Goal: Task Accomplishment & Management: Manage account settings

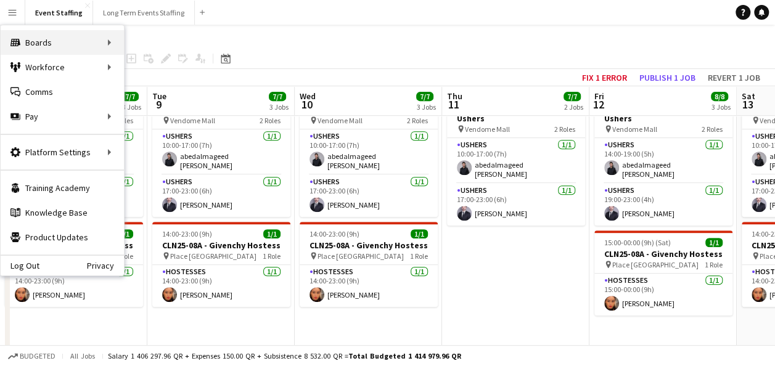
scroll to position [0, 359]
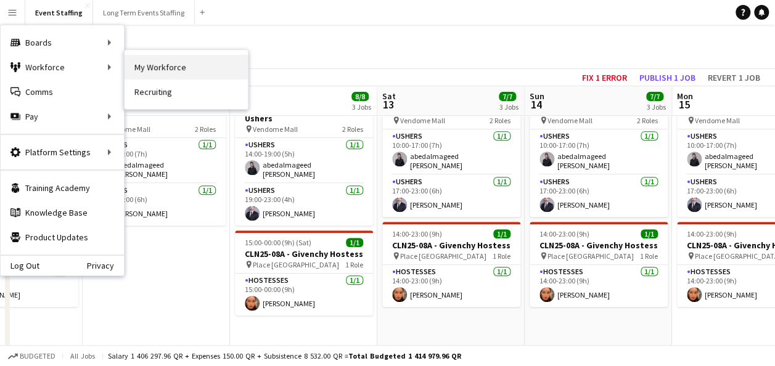
click at [181, 70] on link "My Workforce" at bounding box center [185, 67] width 123 height 25
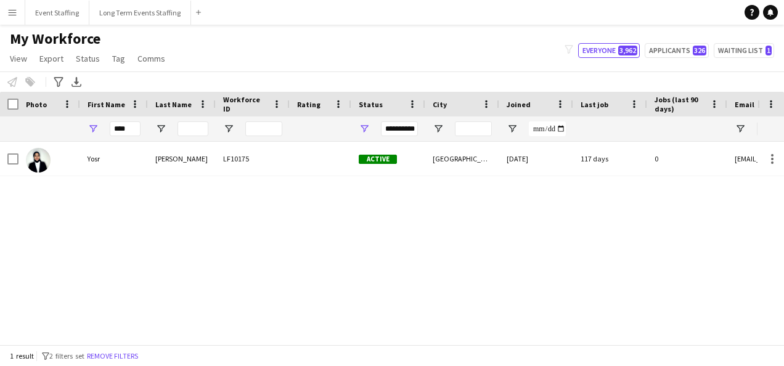
click at [137, 345] on div "1 result filter-1 2 filters set Remove filters" at bounding box center [392, 355] width 784 height 21
click at [132, 356] on button "Remove filters" at bounding box center [112, 356] width 56 height 14
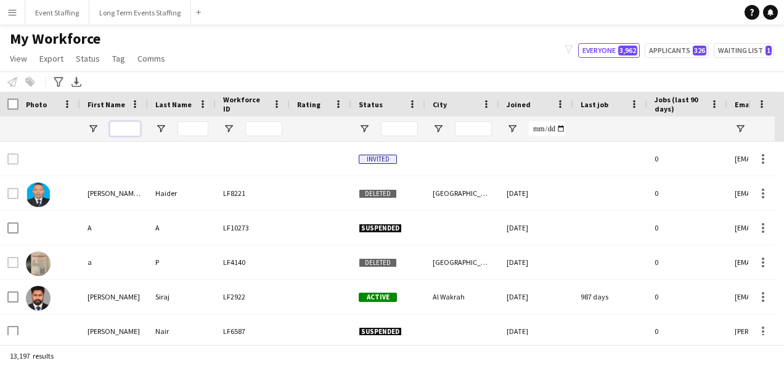
click at [132, 127] on input "First Name Filter Input" at bounding box center [125, 128] width 31 height 15
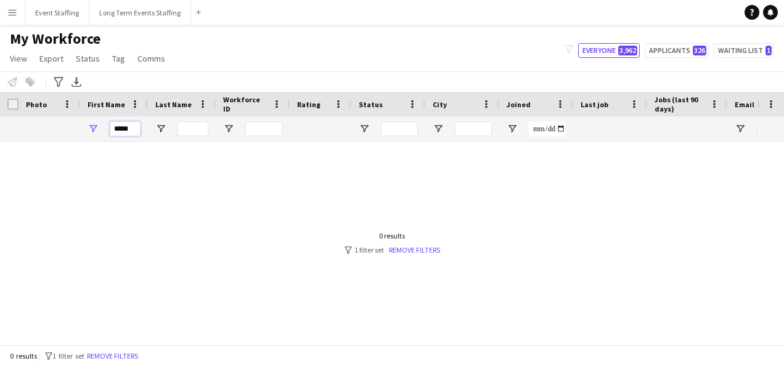
type input "*****"
click at [412, 256] on div at bounding box center [378, 238] width 757 height 193
click at [424, 249] on link "Remove filters" at bounding box center [414, 249] width 51 height 9
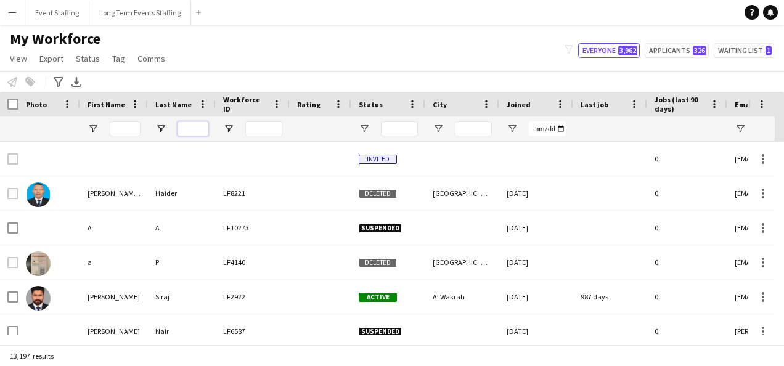
click at [186, 132] on input "Last Name Filter Input" at bounding box center [192, 128] width 31 height 15
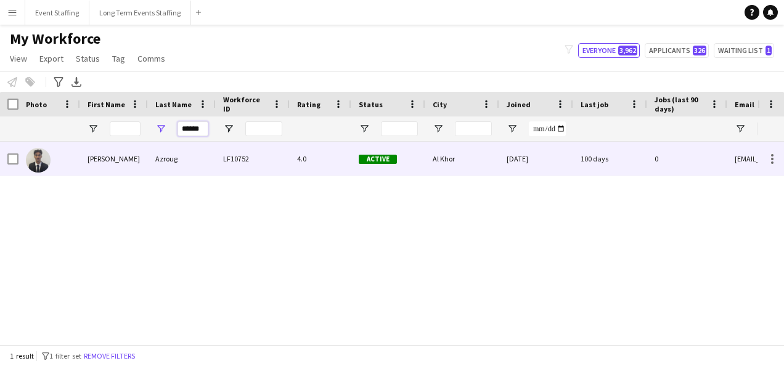
type input "******"
click at [161, 160] on div "Azroug" at bounding box center [182, 159] width 68 height 34
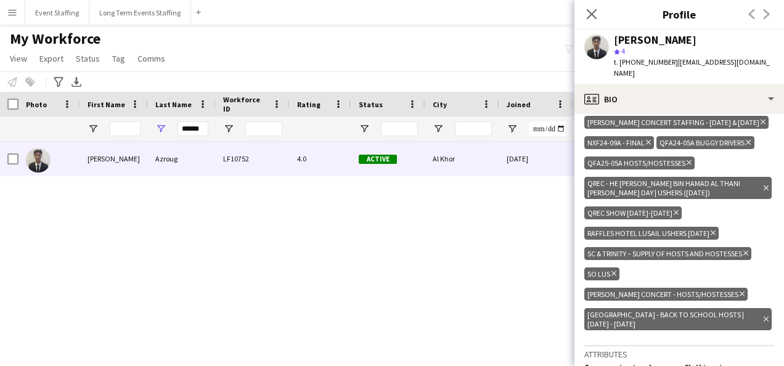
scroll to position [630, 0]
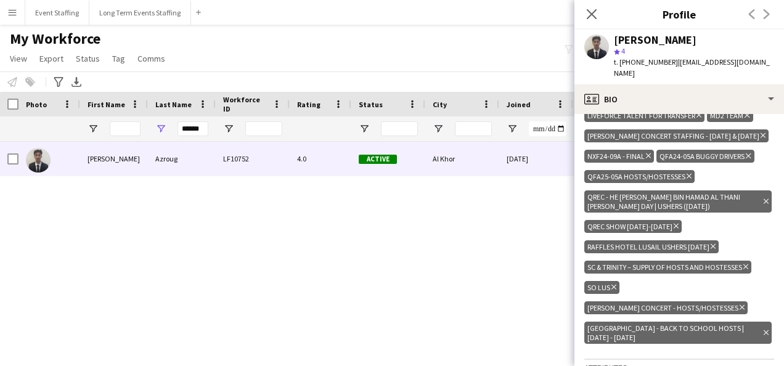
click at [710, 243] on icon "Delete tag" at bounding box center [712, 246] width 5 height 7
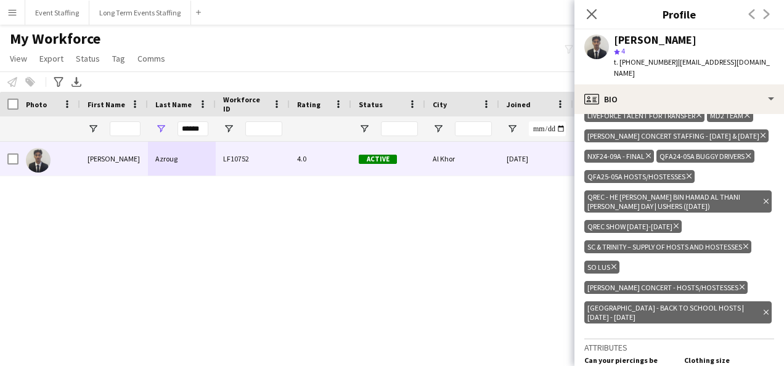
click at [474, 233] on div "[PERSON_NAME] LF10752 4.0 Active Al Khor [DATE] 100 days 0 [EMAIL_ADDRESS][DOMA…" at bounding box center [378, 238] width 757 height 193
click at [301, 35] on div "My Workforce View Views Default view New view Update view Delete view Edit name…" at bounding box center [392, 51] width 784 height 42
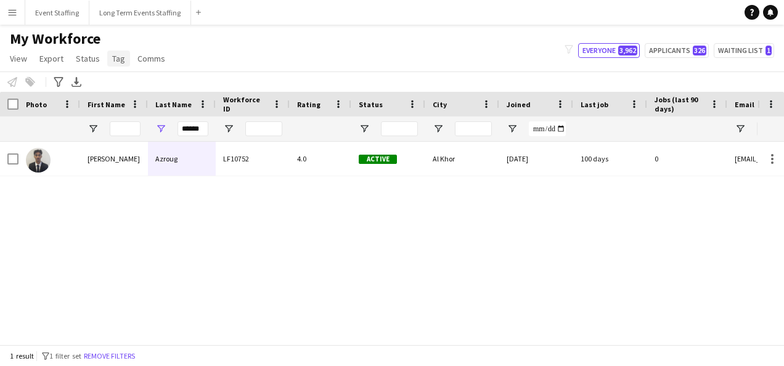
click at [121, 54] on span "Tag" at bounding box center [118, 58] width 13 height 11
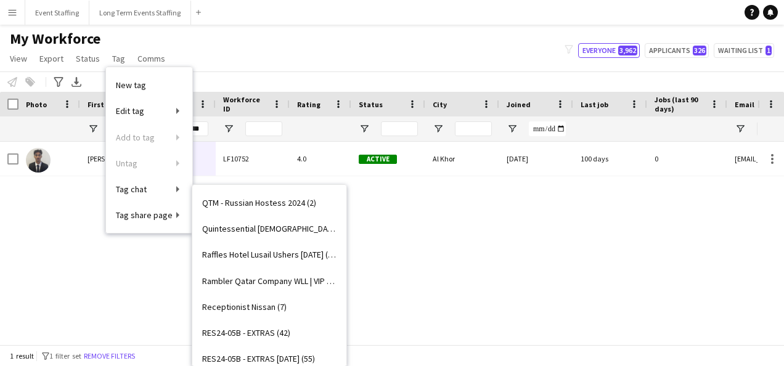
scroll to position [13240, 0]
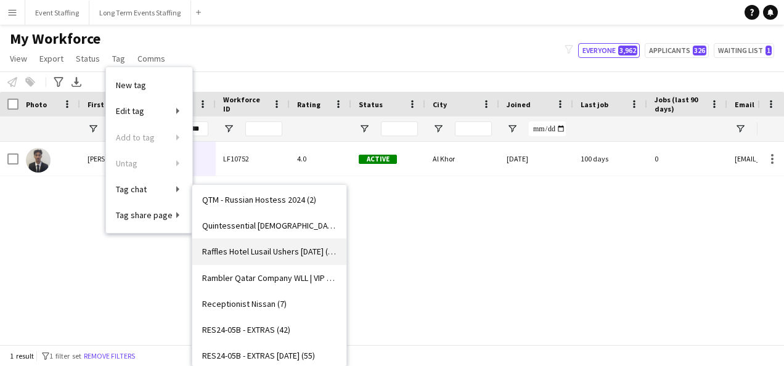
click at [288, 246] on span "Raffles Hotel Lusail Ushers [DATE] (33)" at bounding box center [269, 251] width 134 height 11
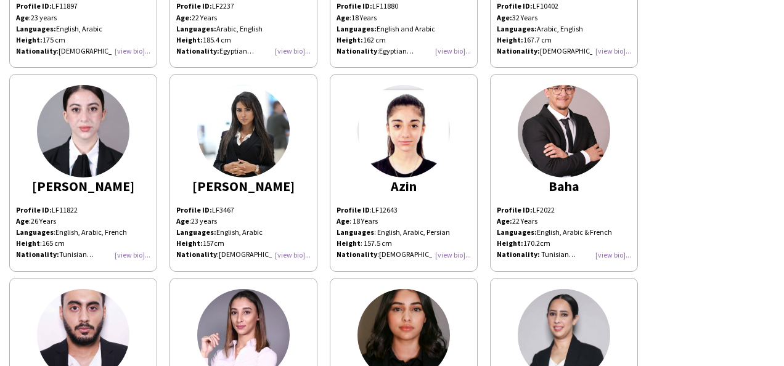
scroll to position [420, 0]
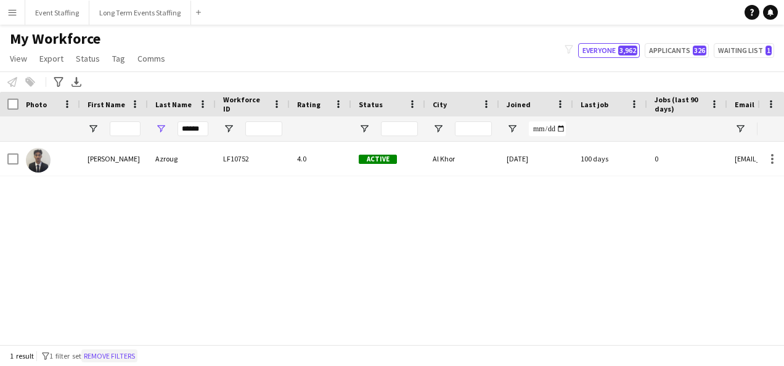
click at [105, 354] on button "Remove filters" at bounding box center [109, 356] width 56 height 14
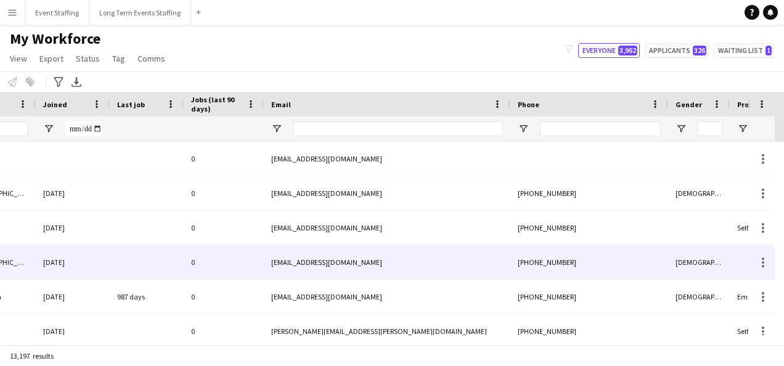
scroll to position [0, 554]
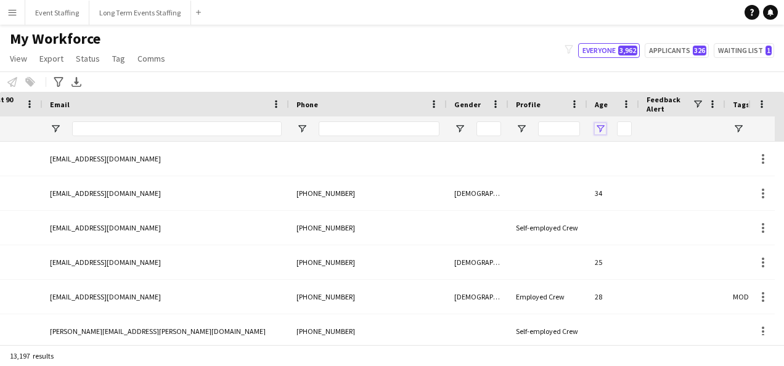
click at [600, 129] on span "Open Filter Menu" at bounding box center [600, 128] width 11 height 11
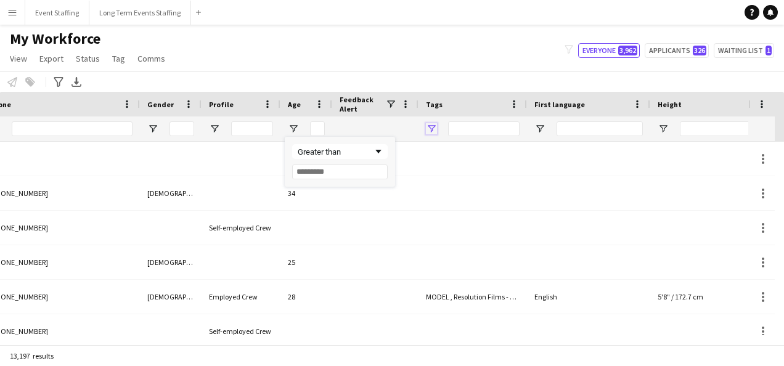
click at [431, 126] on span "Open Filter Menu" at bounding box center [431, 128] width 11 height 11
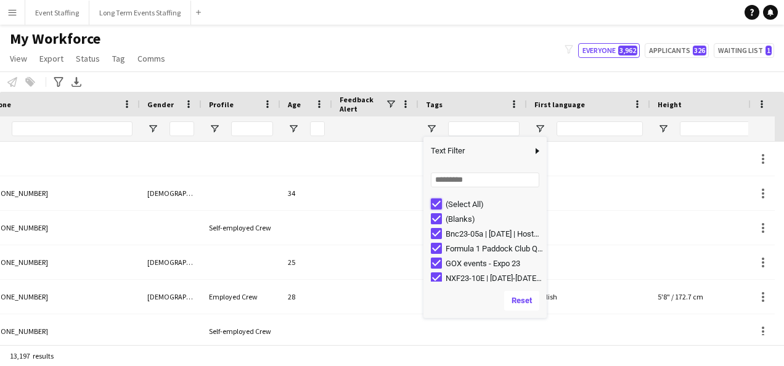
type input "***"
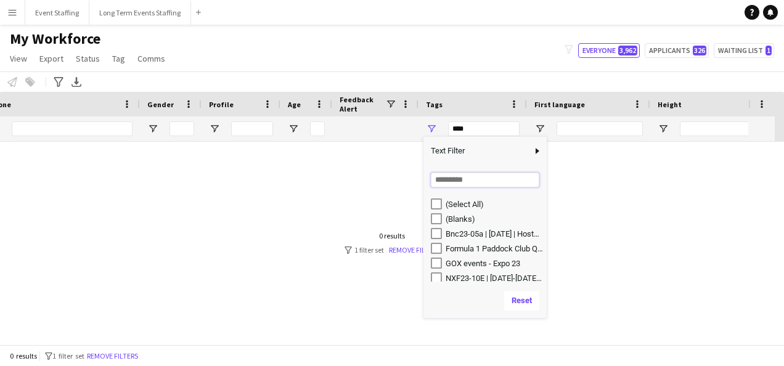
click at [458, 181] on input "Search filter values" at bounding box center [485, 180] width 108 height 15
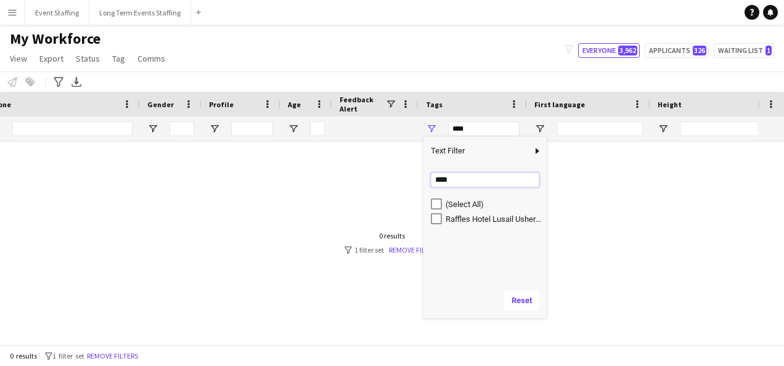
type input "****"
type input "**********"
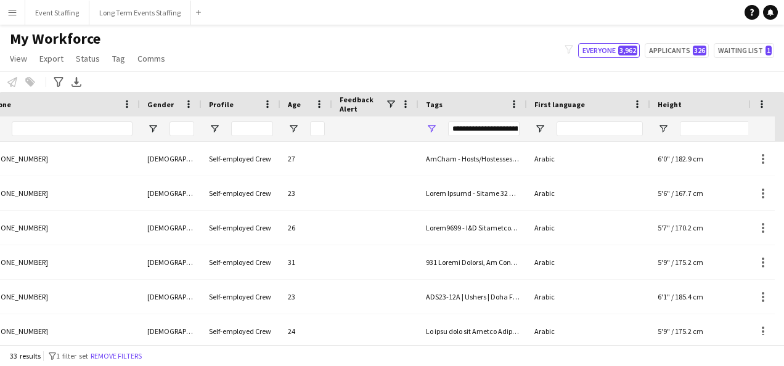
click at [370, 29] on main "My Workforce View Views Default view New view Update view Delete view Edit name…" at bounding box center [392, 187] width 784 height 325
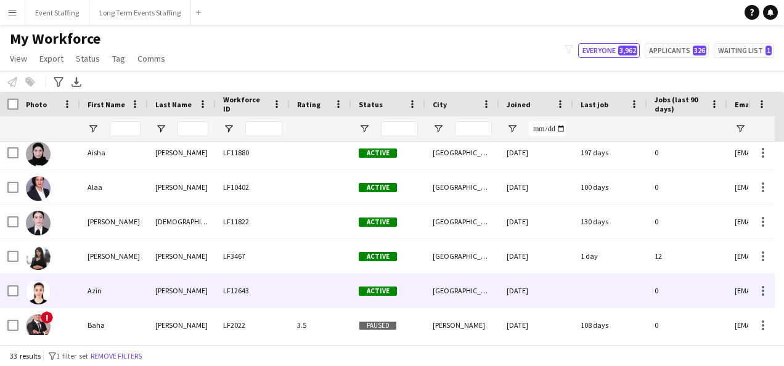
click at [111, 285] on div "Azin" at bounding box center [114, 291] width 68 height 34
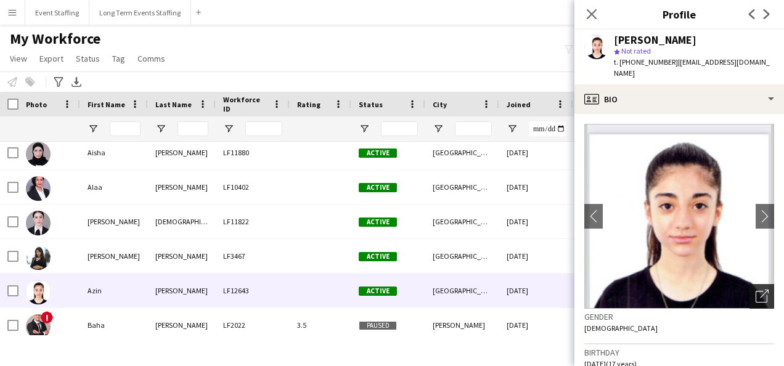
click at [749, 284] on div "Open photos pop-in" at bounding box center [761, 296] width 25 height 25
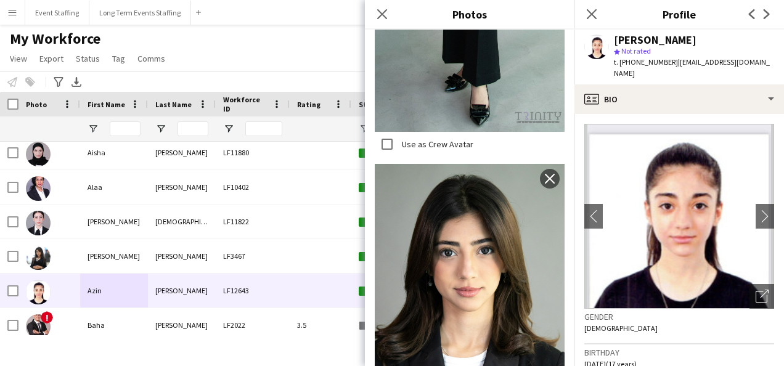
click at [449, 223] on img at bounding box center [470, 306] width 190 height 285
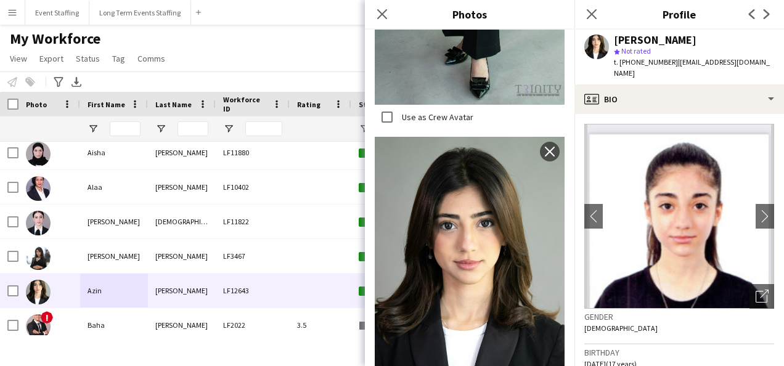
click at [282, 59] on div "My Workforce View Views Default view New view Update view Delete view Edit name…" at bounding box center [392, 51] width 784 height 42
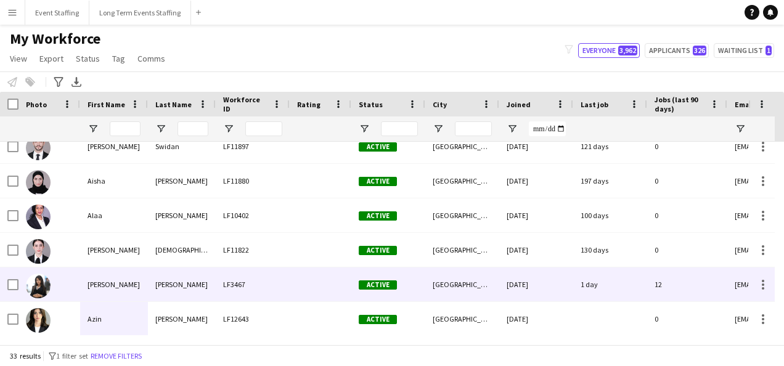
click at [190, 286] on div "[PERSON_NAME]" at bounding box center [182, 284] width 68 height 34
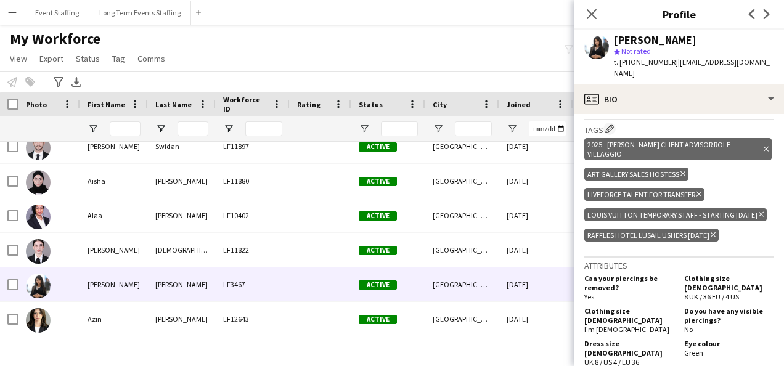
click at [713, 231] on icon "Delete tag" at bounding box center [712, 234] width 5 height 7
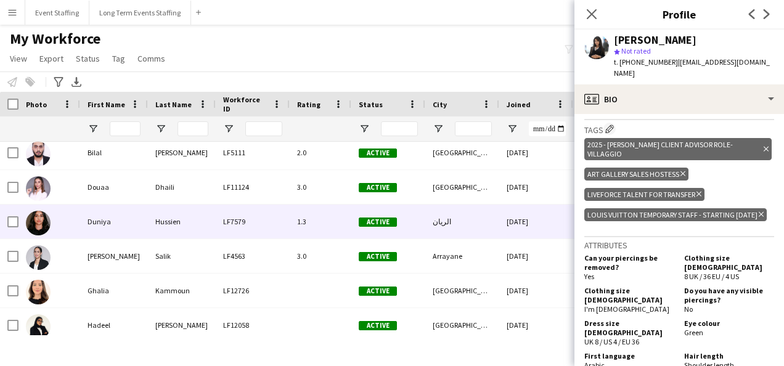
click at [380, 221] on span "Active" at bounding box center [378, 222] width 38 height 9
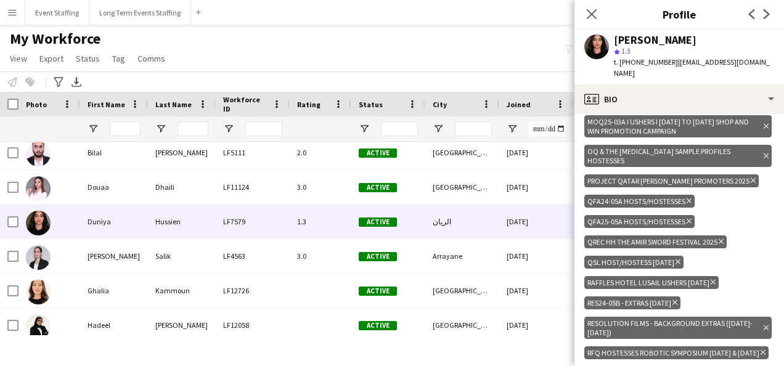
click at [712, 279] on icon "Delete tag" at bounding box center [712, 282] width 5 height 7
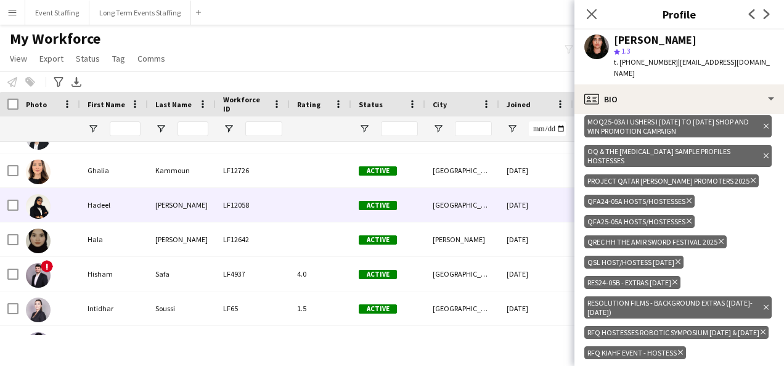
click at [266, 219] on div "LF12058" at bounding box center [253, 205] width 74 height 34
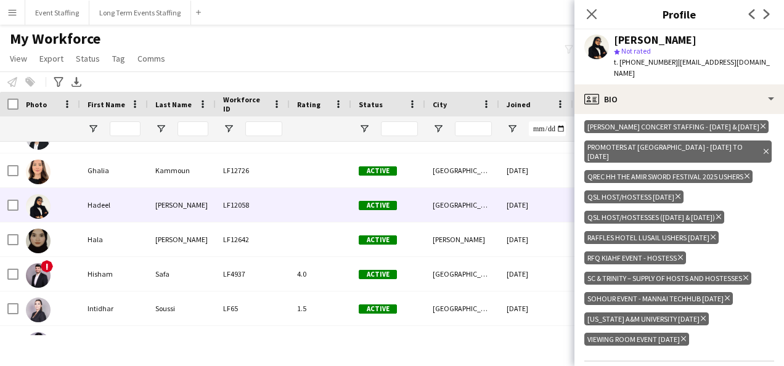
click at [710, 234] on icon "Delete tag" at bounding box center [712, 237] width 5 height 7
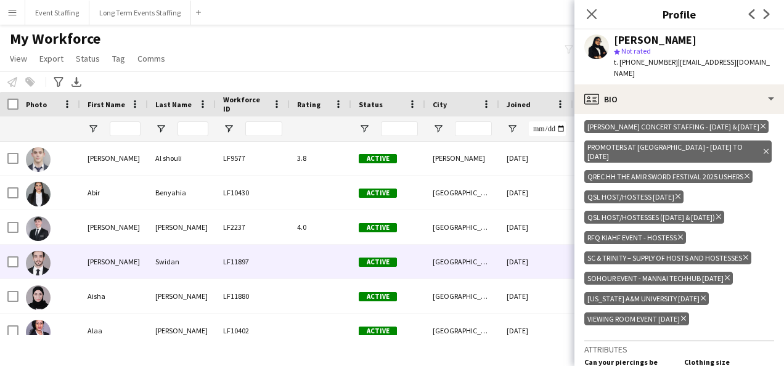
click at [254, 258] on div "LF11897" at bounding box center [253, 262] width 74 height 34
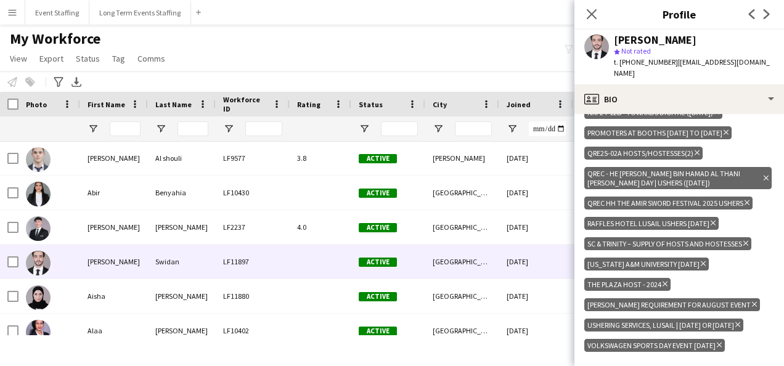
click at [710, 227] on icon "Delete tag" at bounding box center [712, 222] width 5 height 7
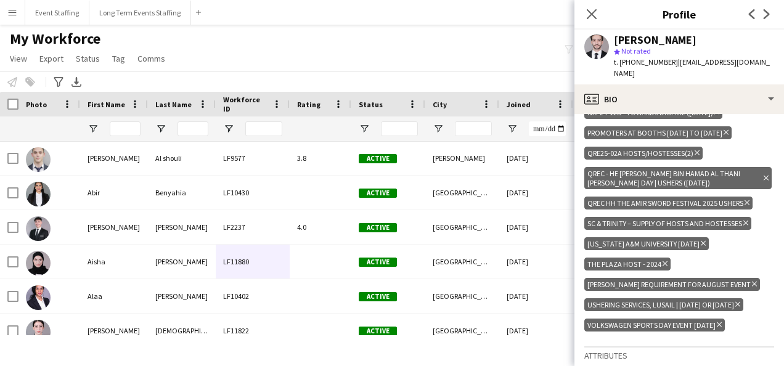
click at [401, 76] on div "Notify workforce Add to tag Select at least one crew to tag him or her. Advance…" at bounding box center [392, 81] width 784 height 20
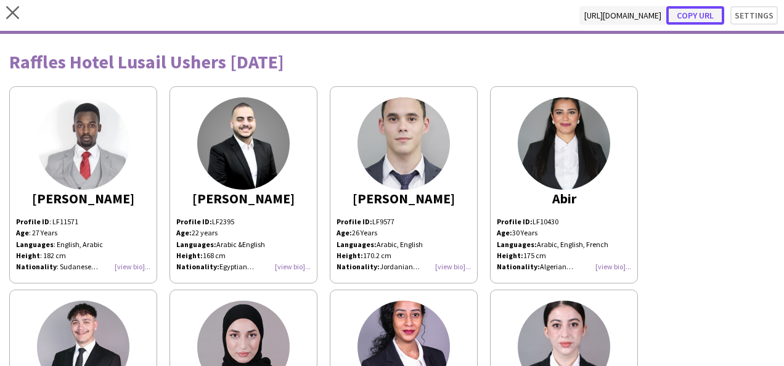
click at [683, 11] on button "Copy url" at bounding box center [695, 15] width 58 height 18
